Goal: Download file/media

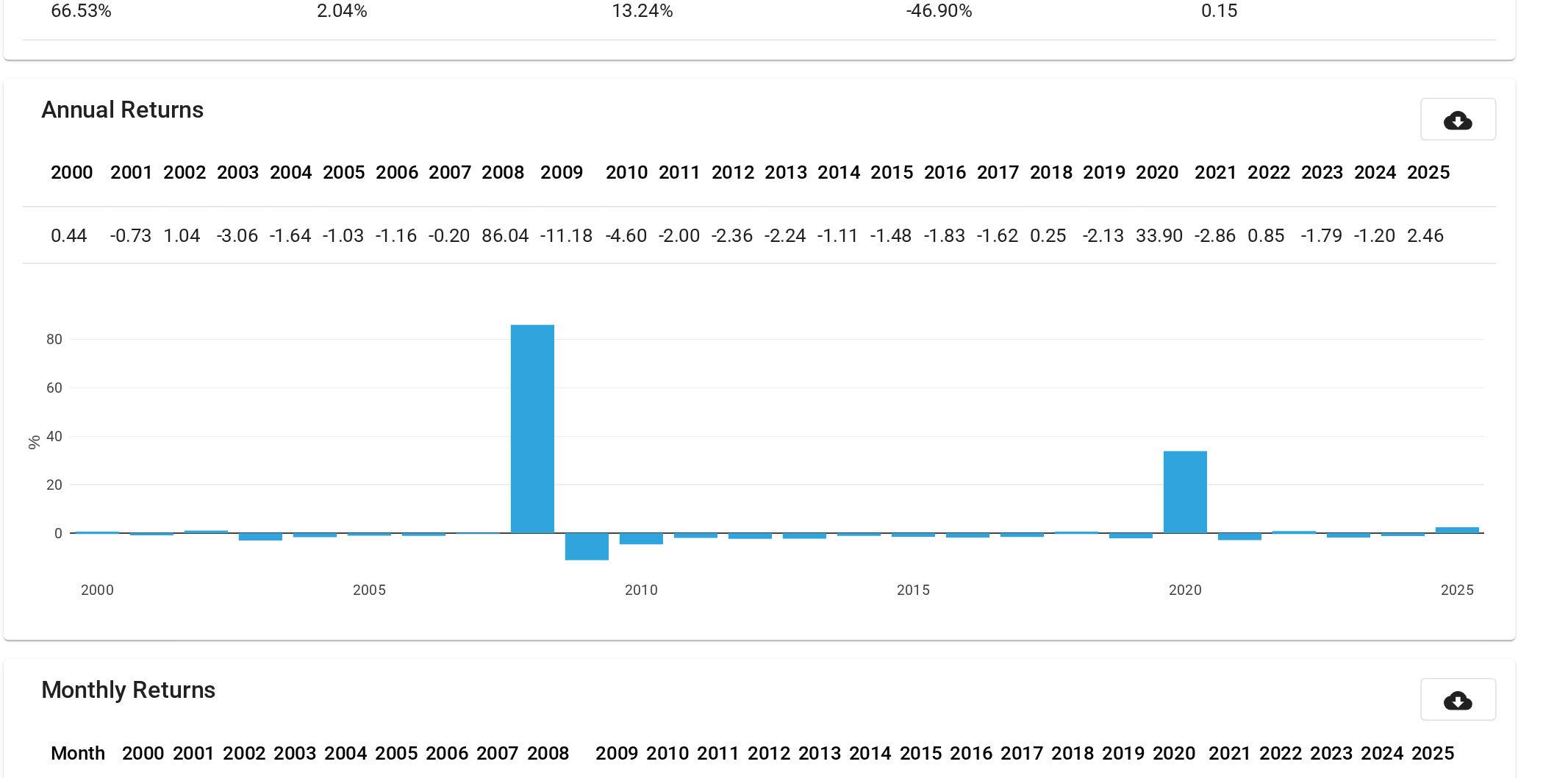
scroll to position [1070, 0]
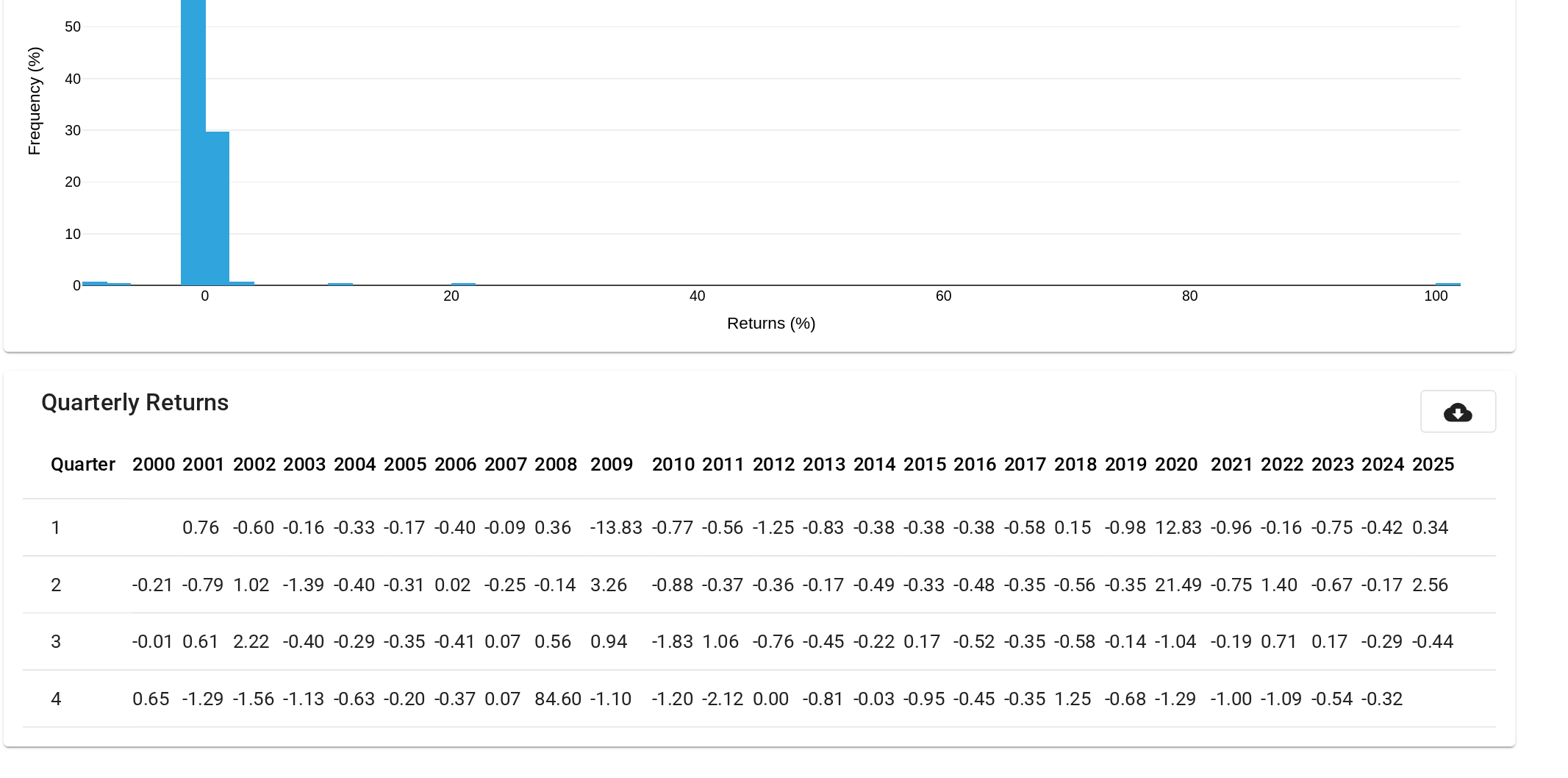
click at [883, 541] on mat-card-header "Quarterly Returns cloud_download" at bounding box center [784, 546] width 912 height 26
